Goal: Find contact information: Find contact information

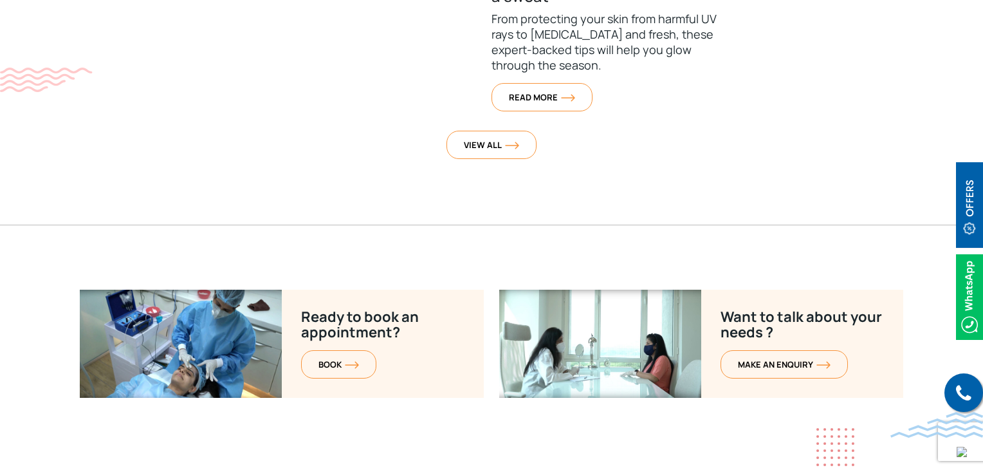
scroll to position [5239, 0]
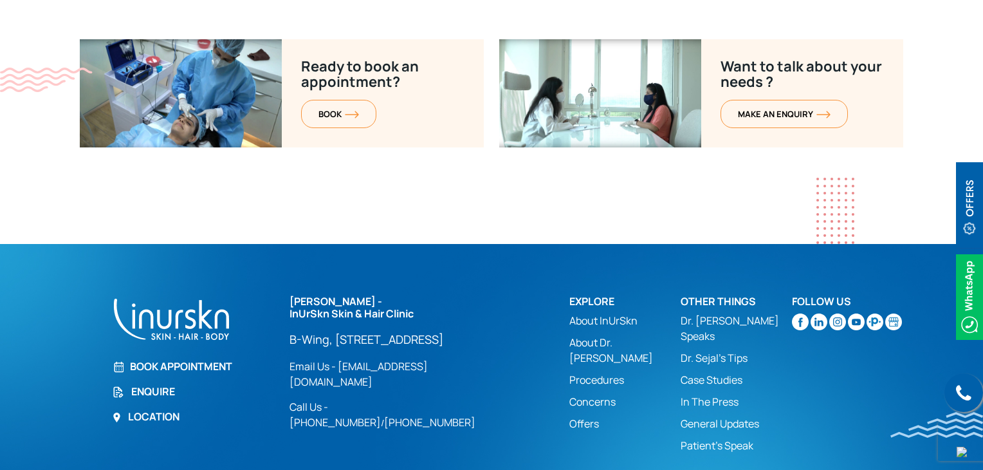
click at [136, 383] on link "Enquire" at bounding box center [193, 390] width 162 height 15
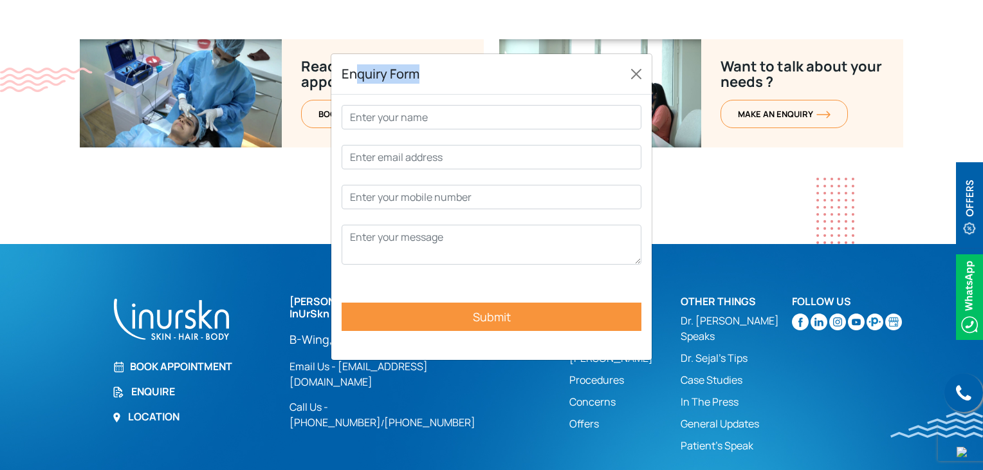
drag, startPoint x: 362, startPoint y: 74, endPoint x: 491, endPoint y: 65, distance: 129.6
click at [491, 65] on div "Enquiry Form" at bounding box center [491, 74] width 320 height 41
click at [412, 80] on h5 "Enquiry Form" at bounding box center [381, 73] width 78 height 19
click at [635, 73] on button "Close" at bounding box center [636, 74] width 21 height 21
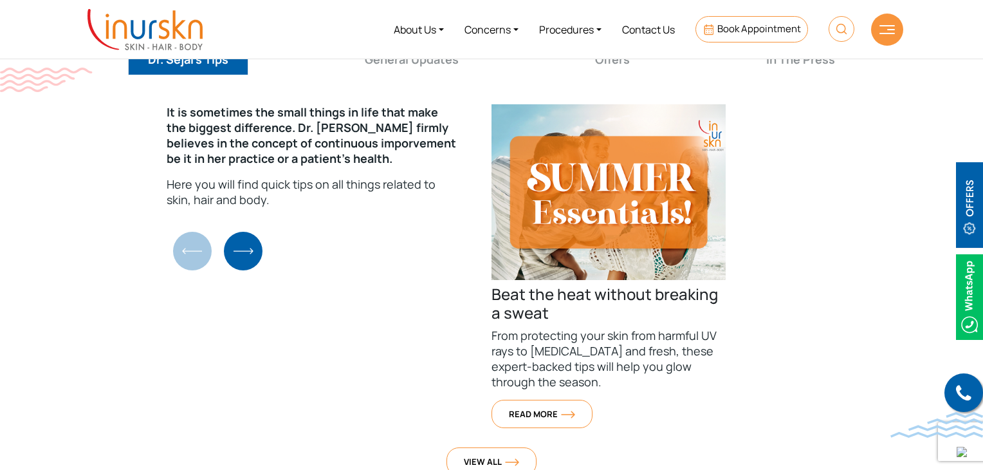
scroll to position [4596, 0]
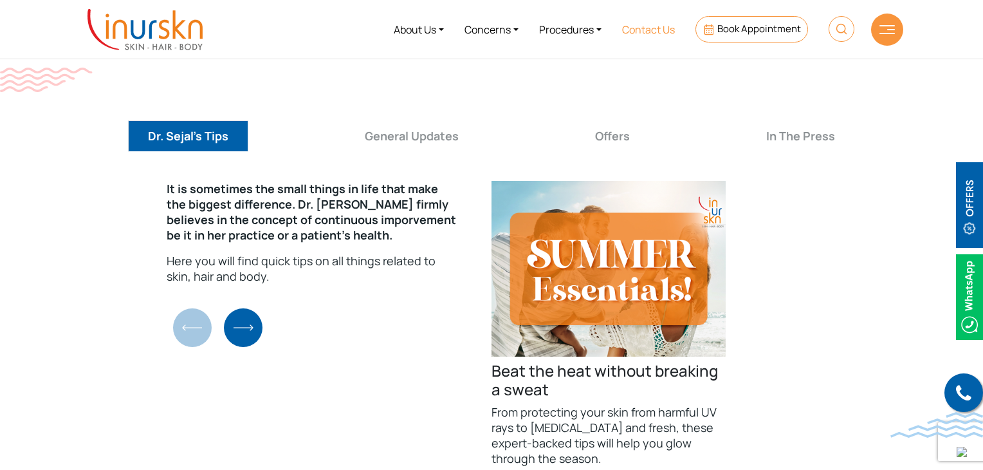
click at [644, 29] on link "Contact Us" at bounding box center [648, 29] width 73 height 48
